Goal: Find specific page/section: Find specific page/section

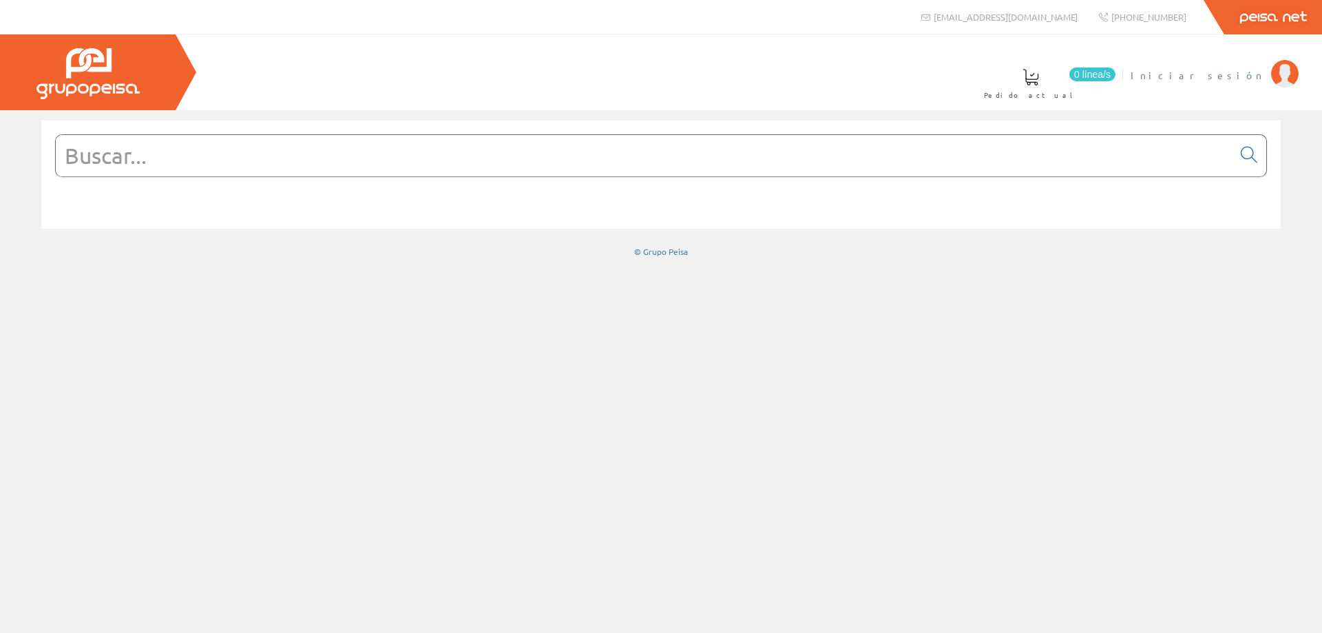
click at [1227, 78] on span "Iniciar sesión" at bounding box center [1198, 75] width 134 height 14
click at [588, 156] on input "text" at bounding box center [644, 155] width 1177 height 41
type input "66150"
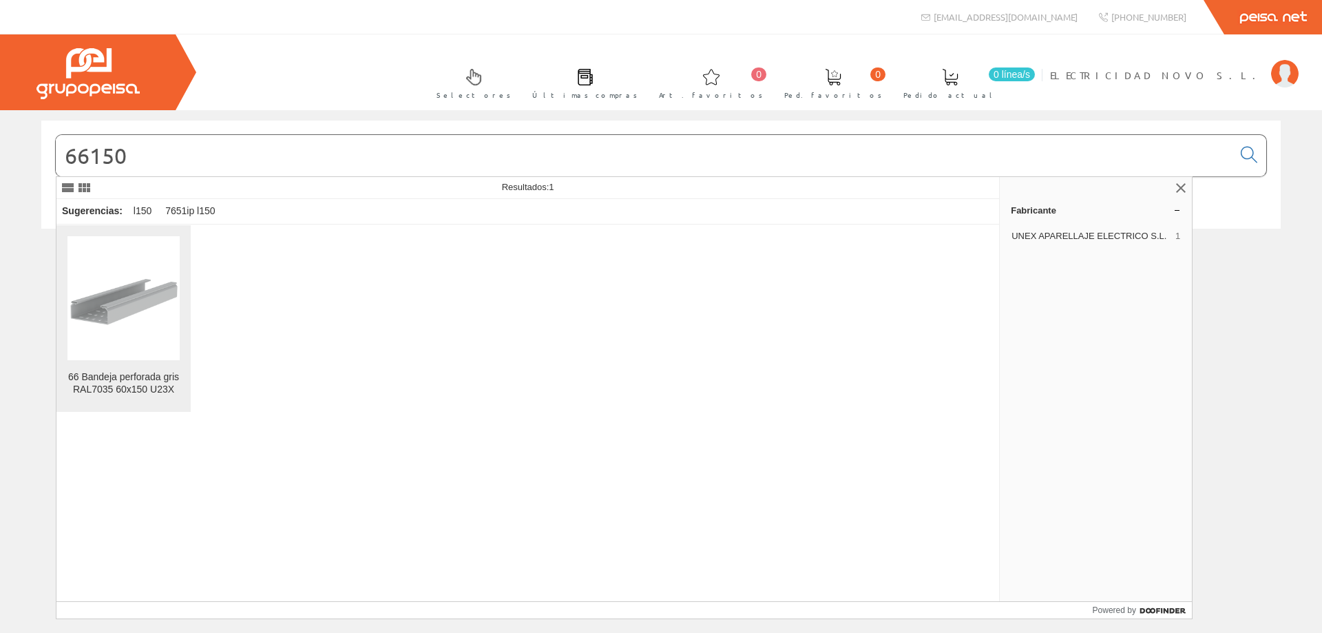
click at [132, 289] on img at bounding box center [123, 298] width 112 height 112
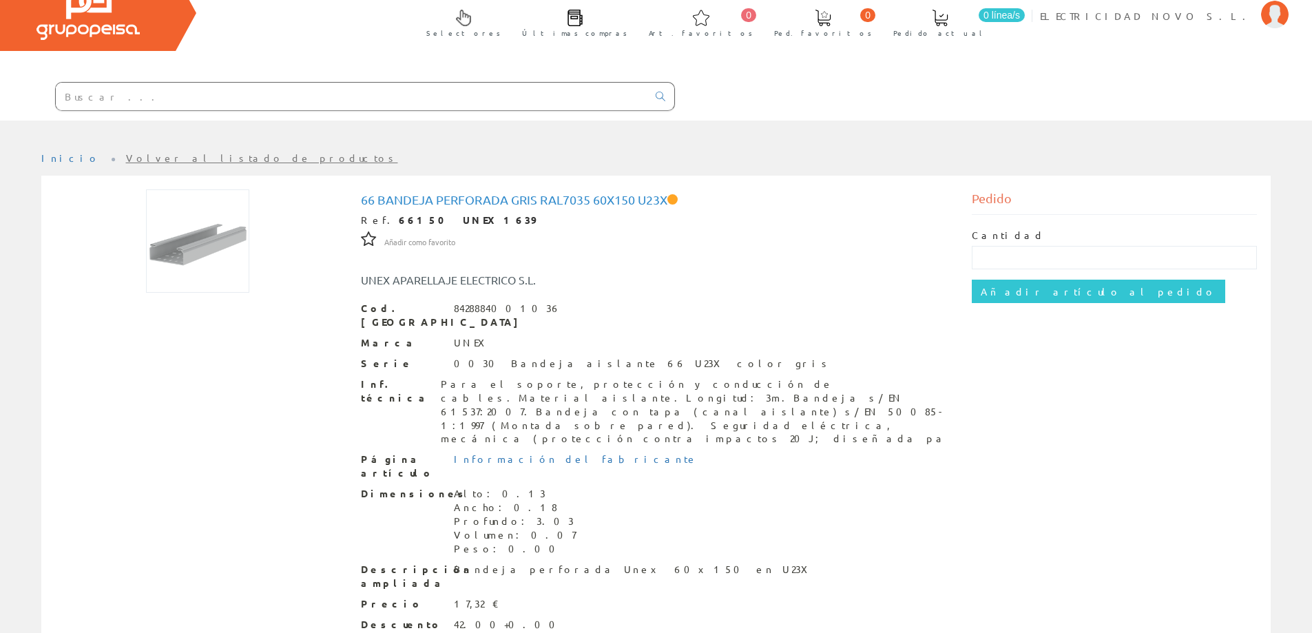
scroll to position [117, 0]
